Goal: Task Accomplishment & Management: Use online tool/utility

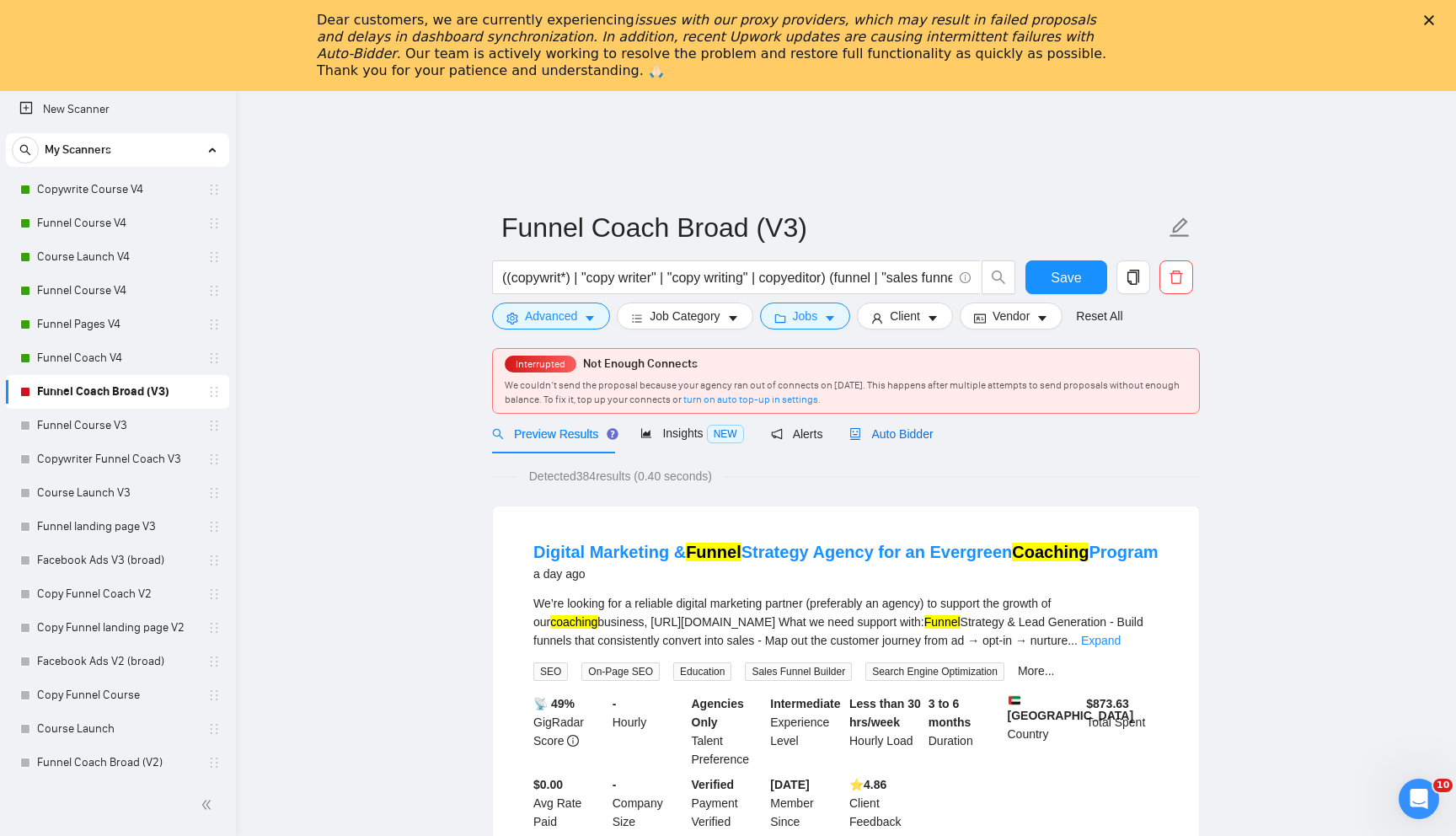
click at [913, 443] on div "Auto Bidder" at bounding box center [890, 434] width 83 height 19
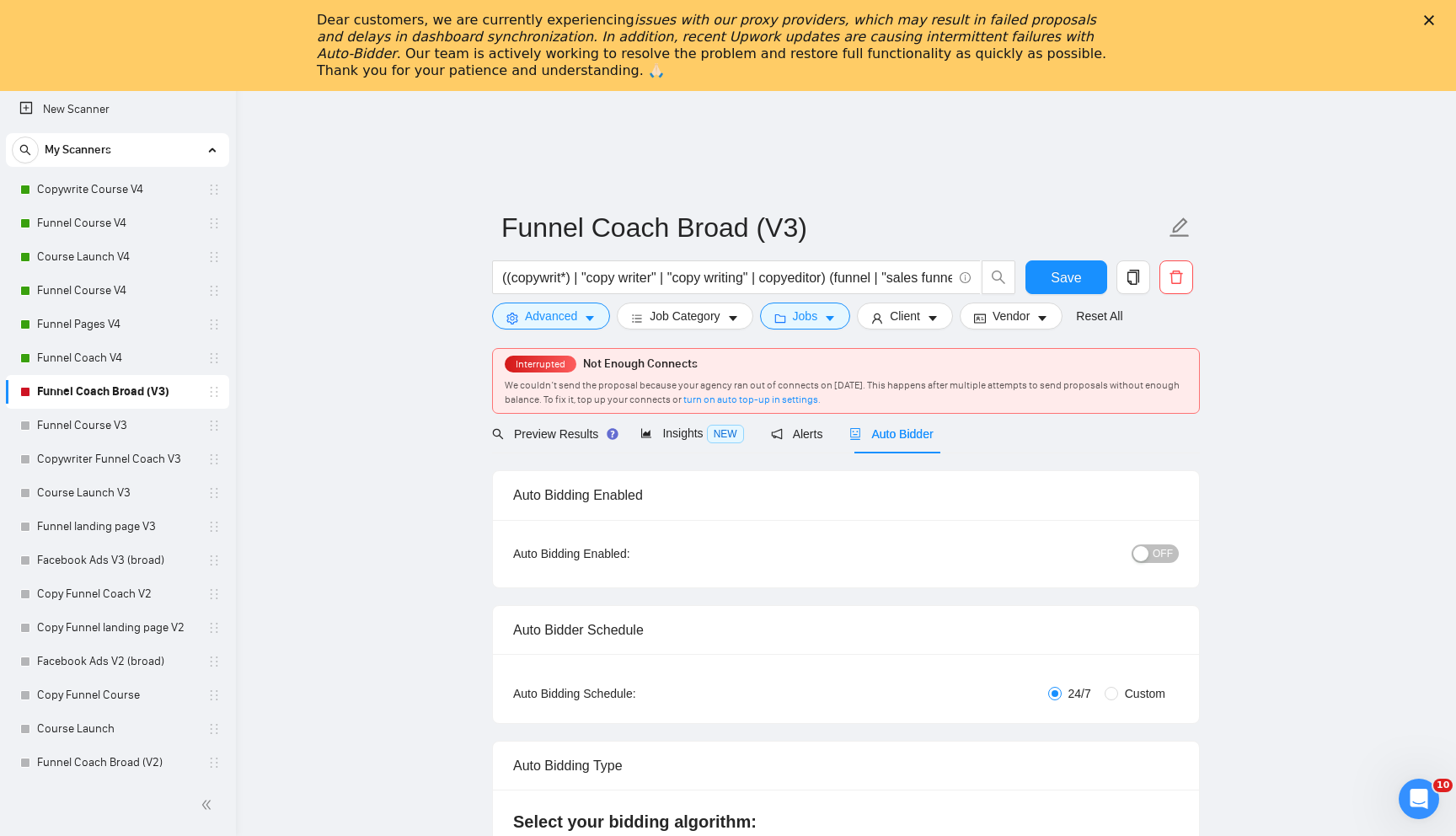
click at [1424, 25] on div "Dear customers, we are currently experiencing issues with our proxy providers, …" at bounding box center [728, 45] width 1456 height 78
click at [1429, 23] on icon "Close" at bounding box center [1429, 20] width 10 height 10
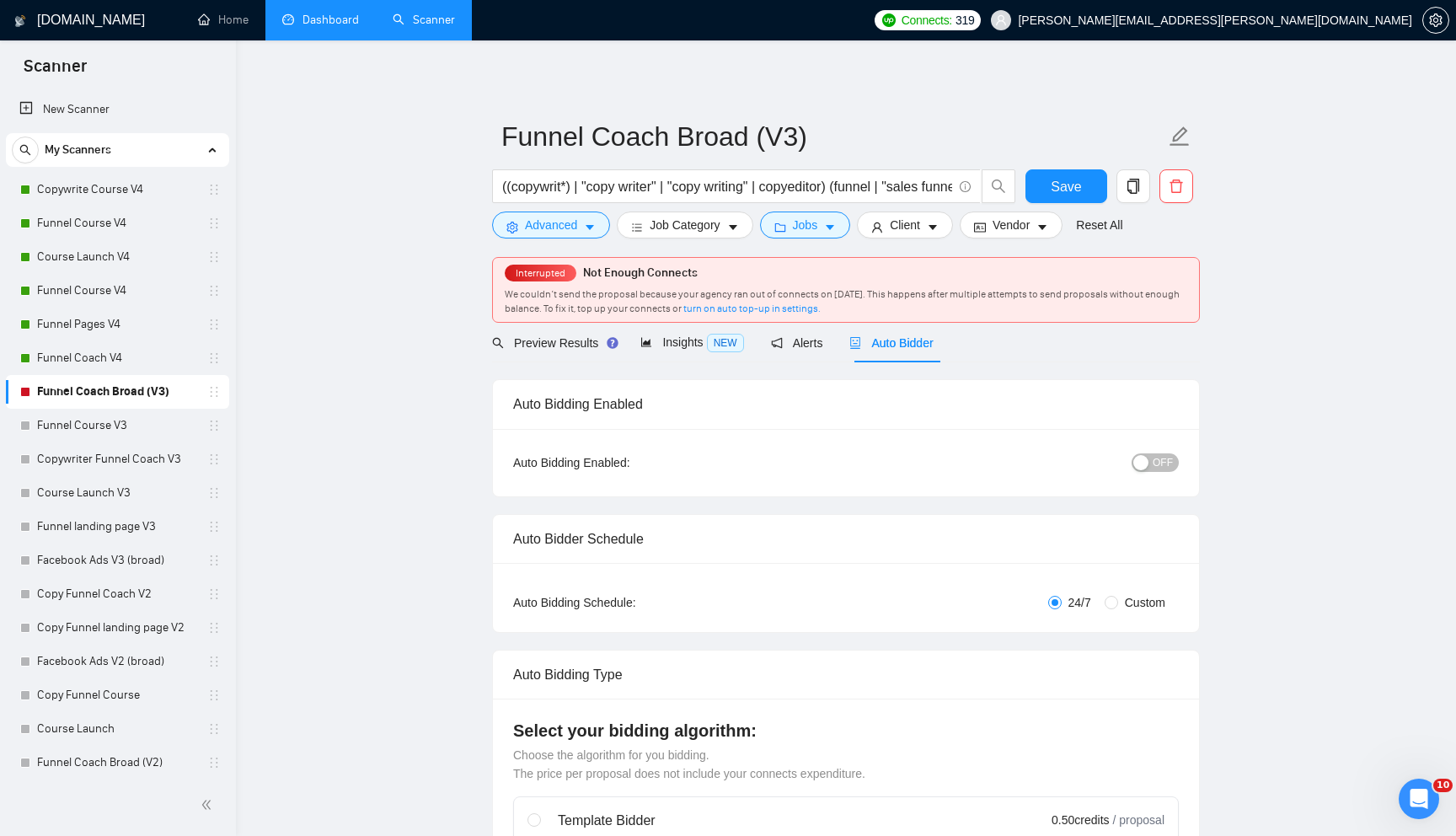
click at [304, 20] on link "Dashboard" at bounding box center [321, 20] width 77 height 15
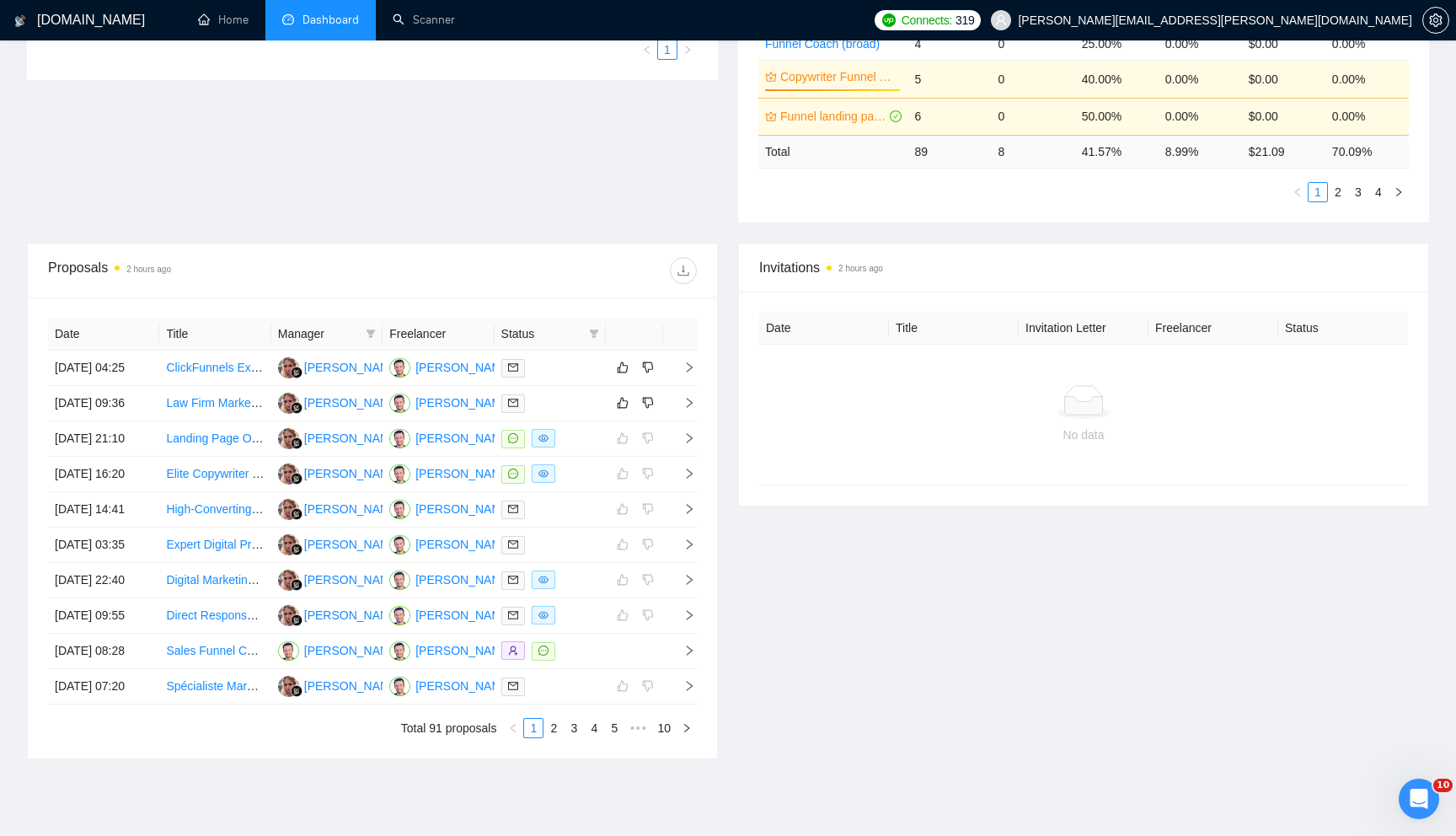
scroll to position [443, 0]
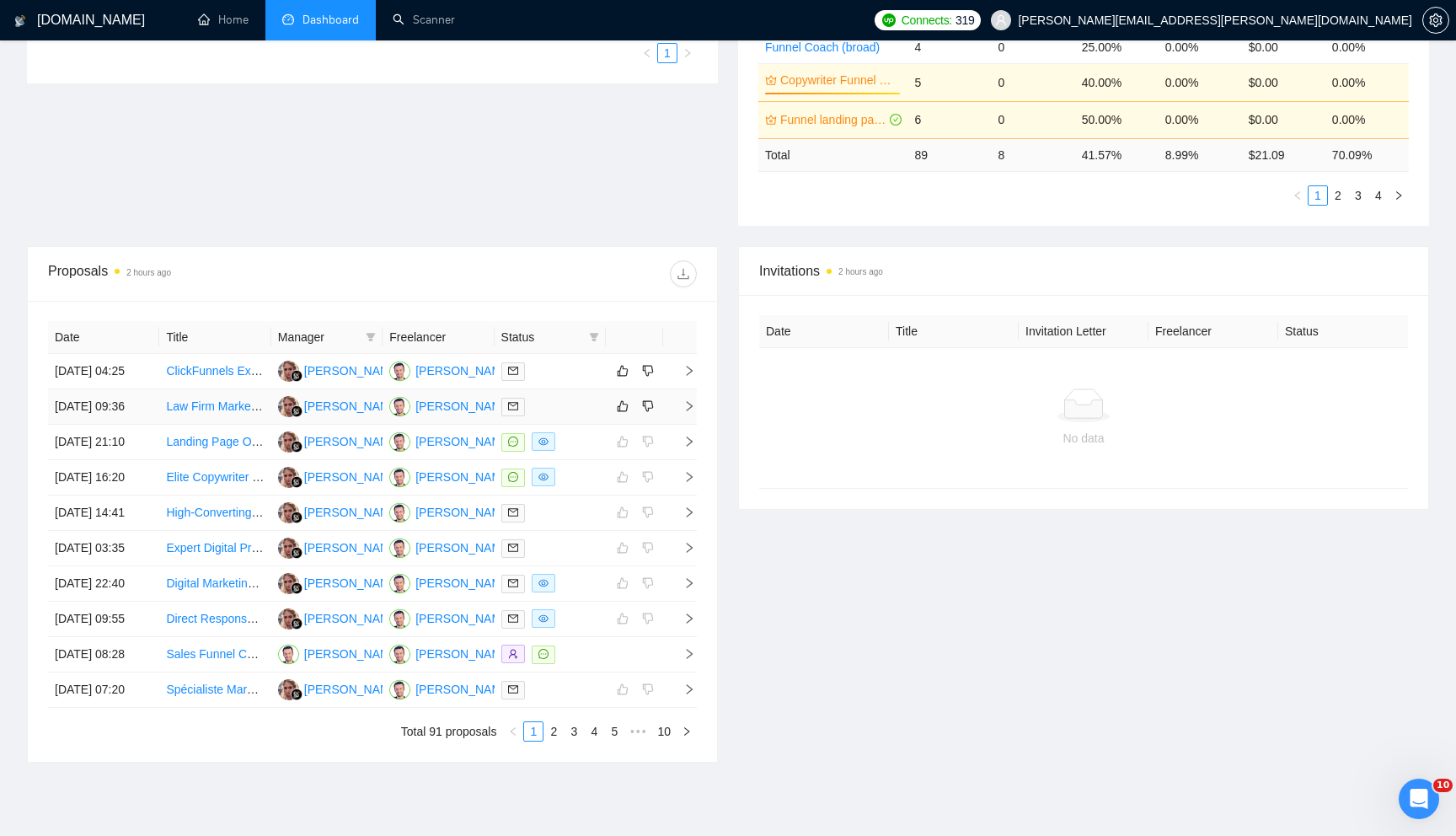
click at [691, 413] on icon "right" at bounding box center [689, 407] width 12 height 12
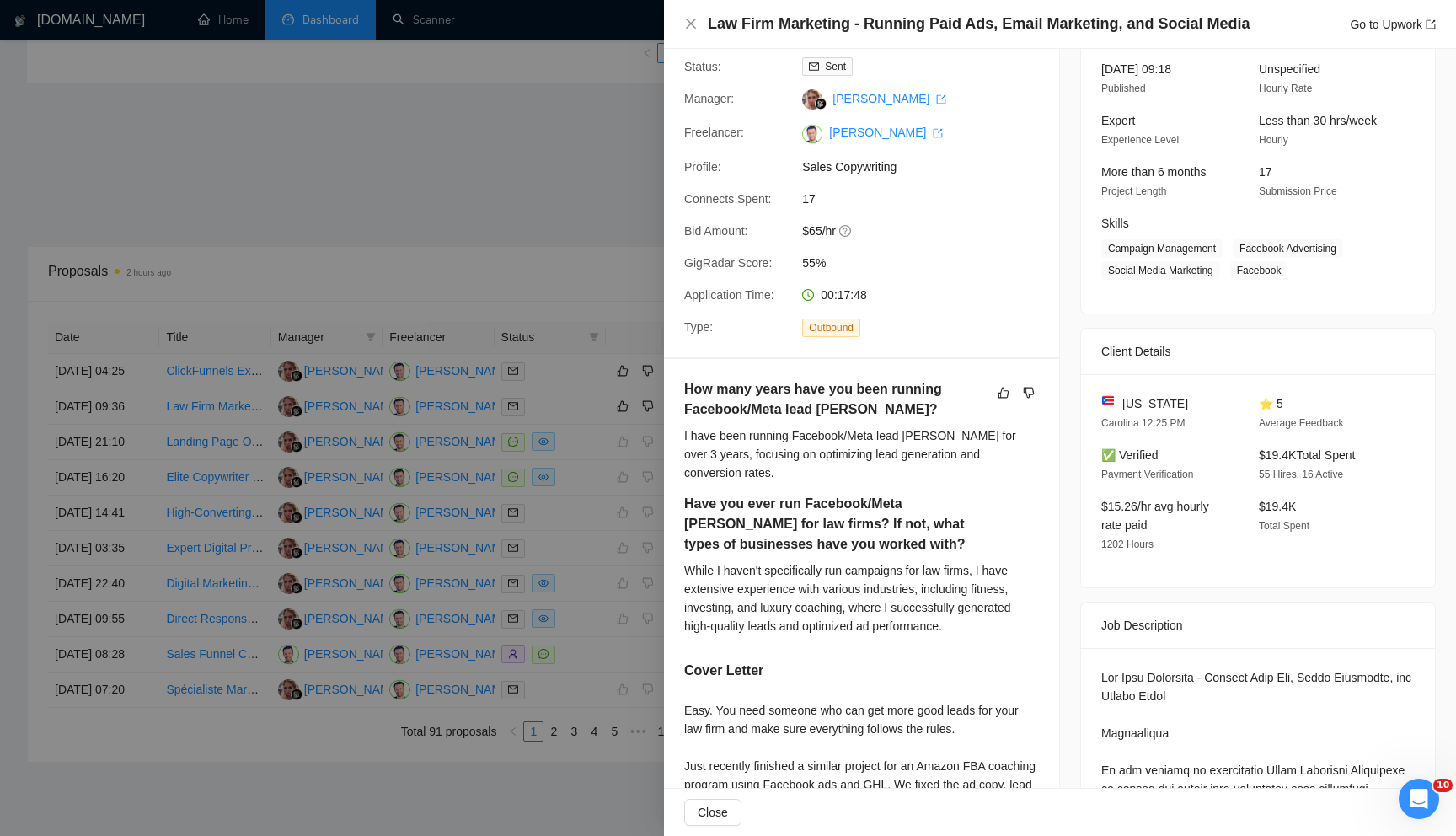
scroll to position [83, 0]
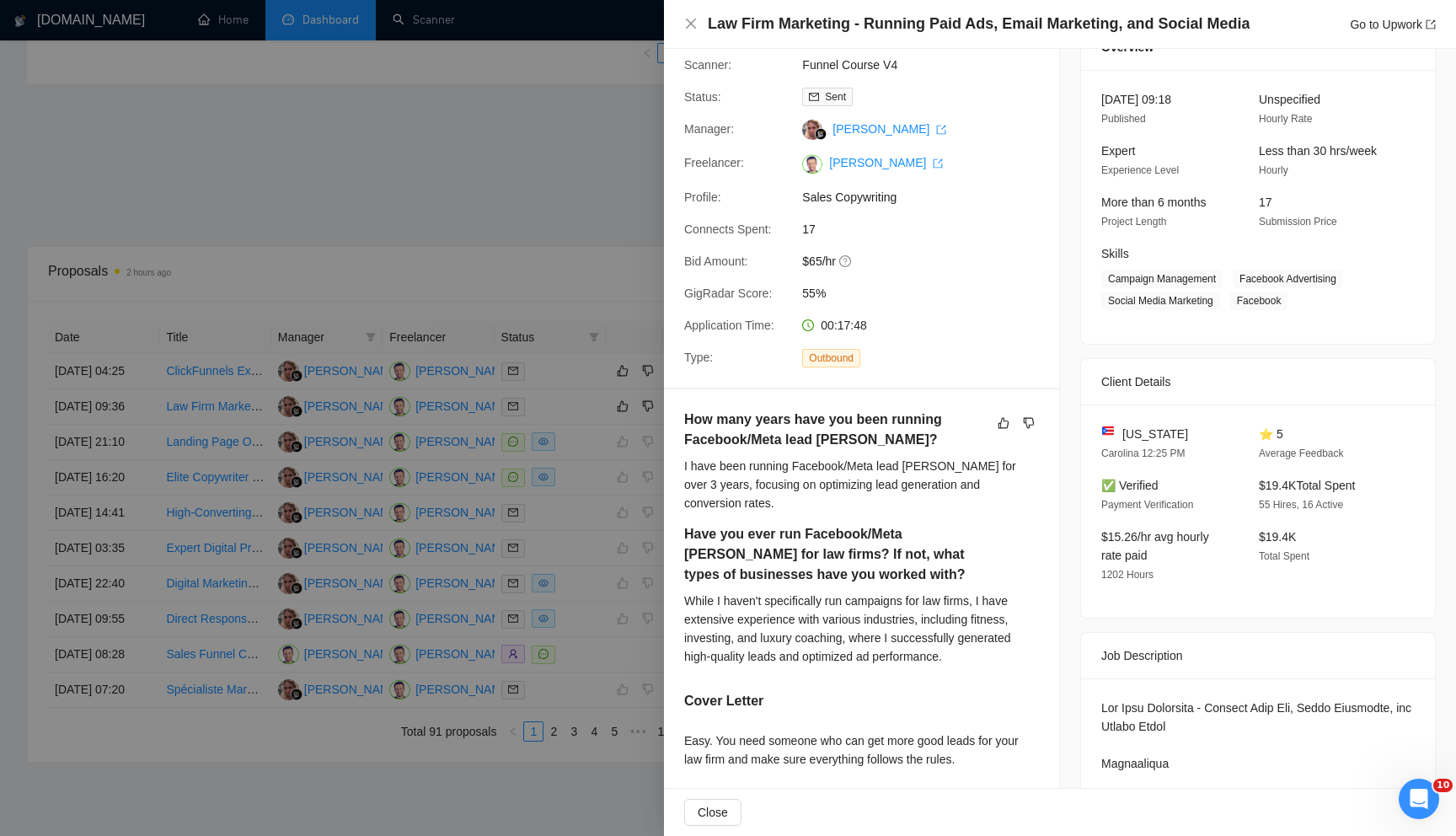
click at [616, 286] on div at bounding box center [728, 418] width 1456 height 836
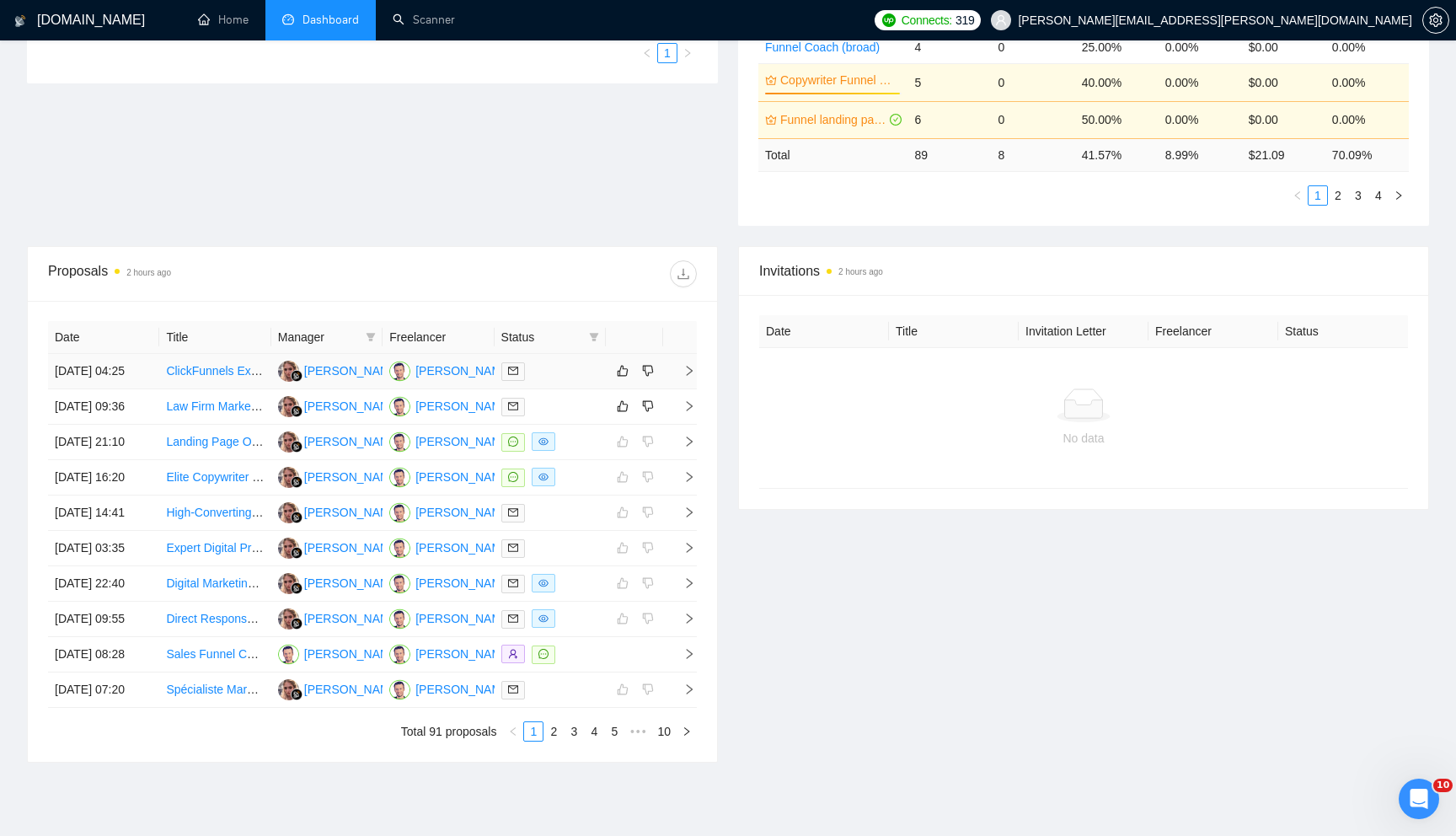
click at [691, 377] on icon "right" at bounding box center [689, 371] width 12 height 12
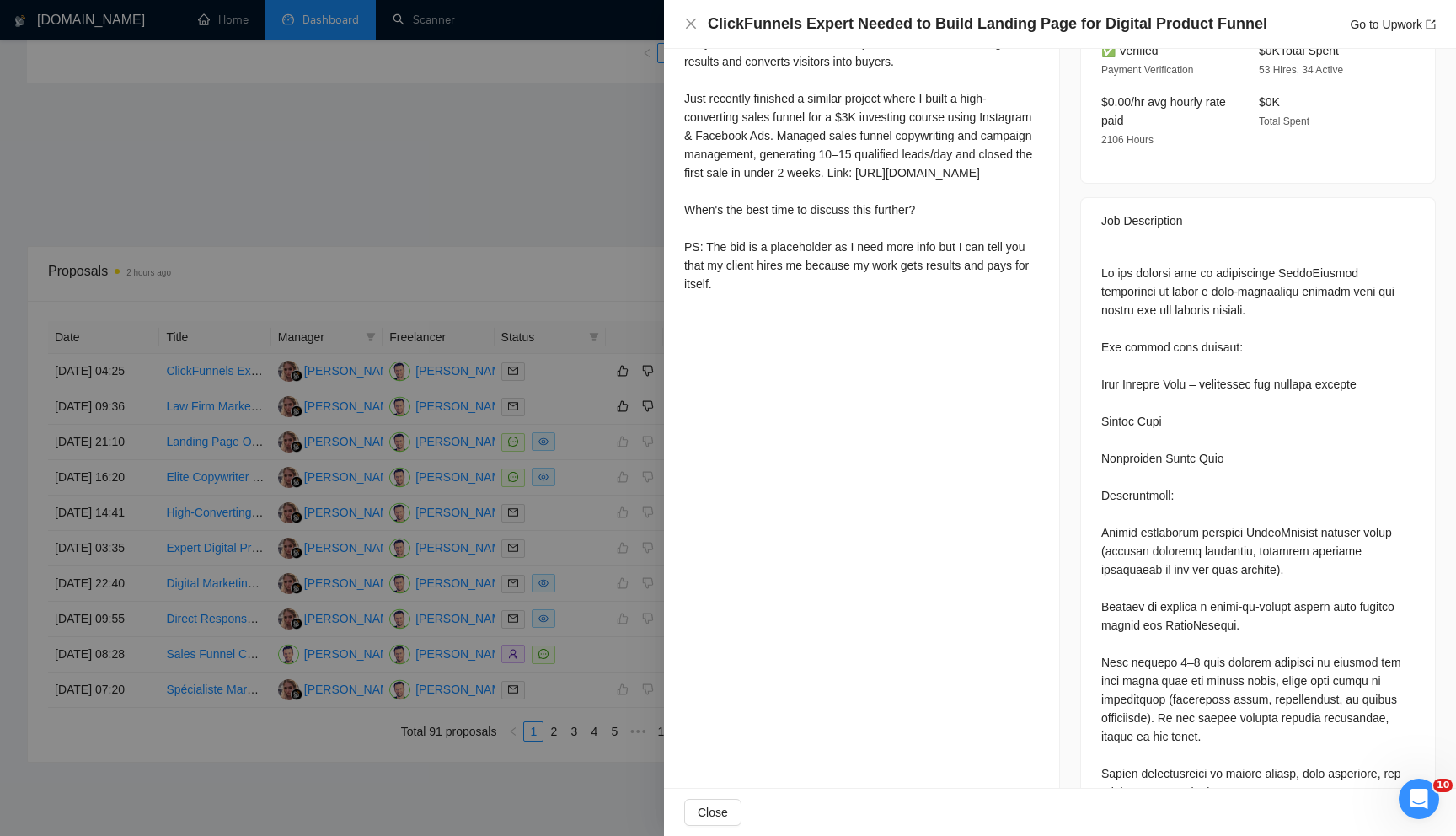
scroll to position [0, 0]
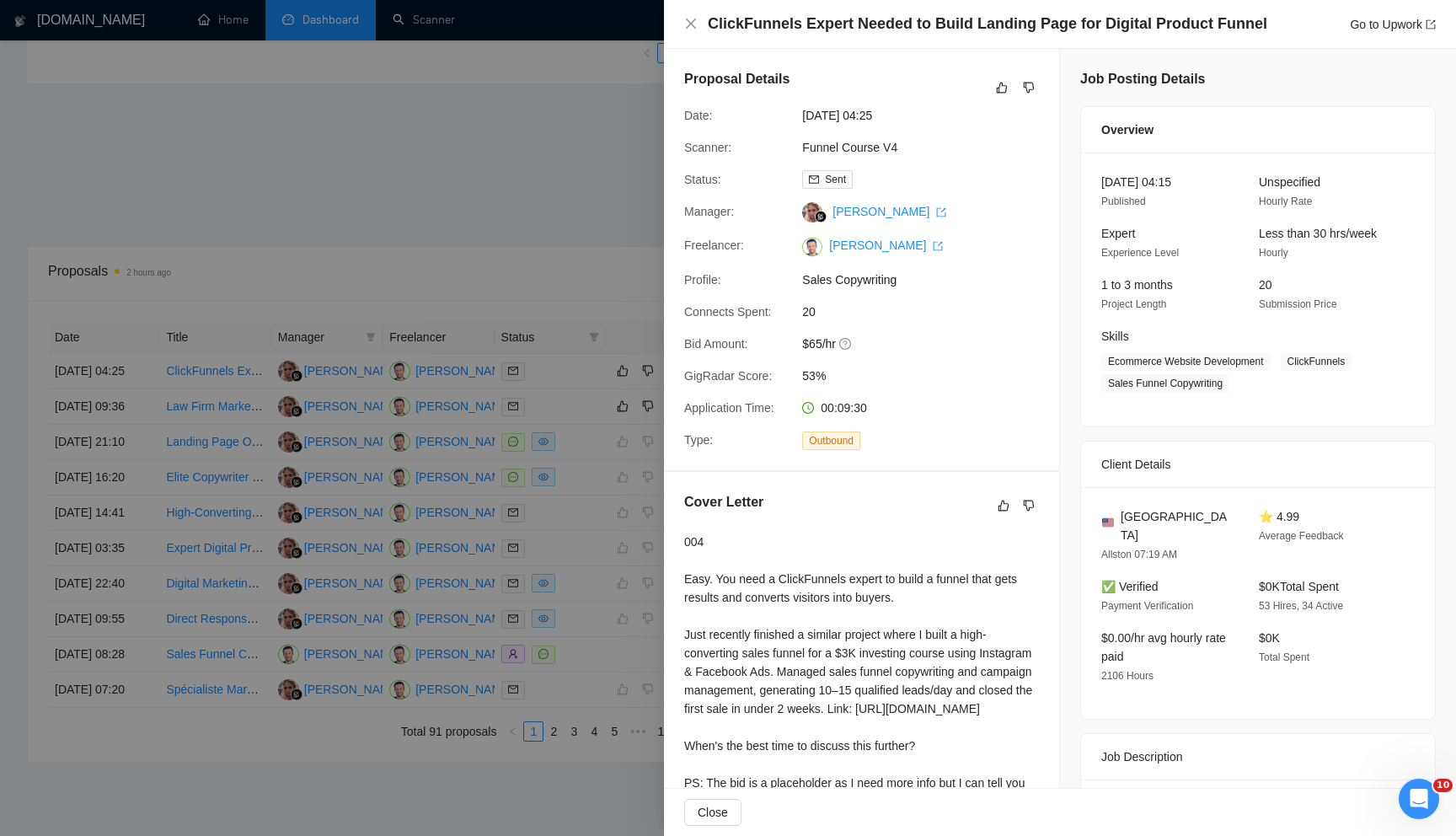
click at [562, 274] on div at bounding box center [728, 418] width 1456 height 836
